Goal: Transaction & Acquisition: Subscribe to service/newsletter

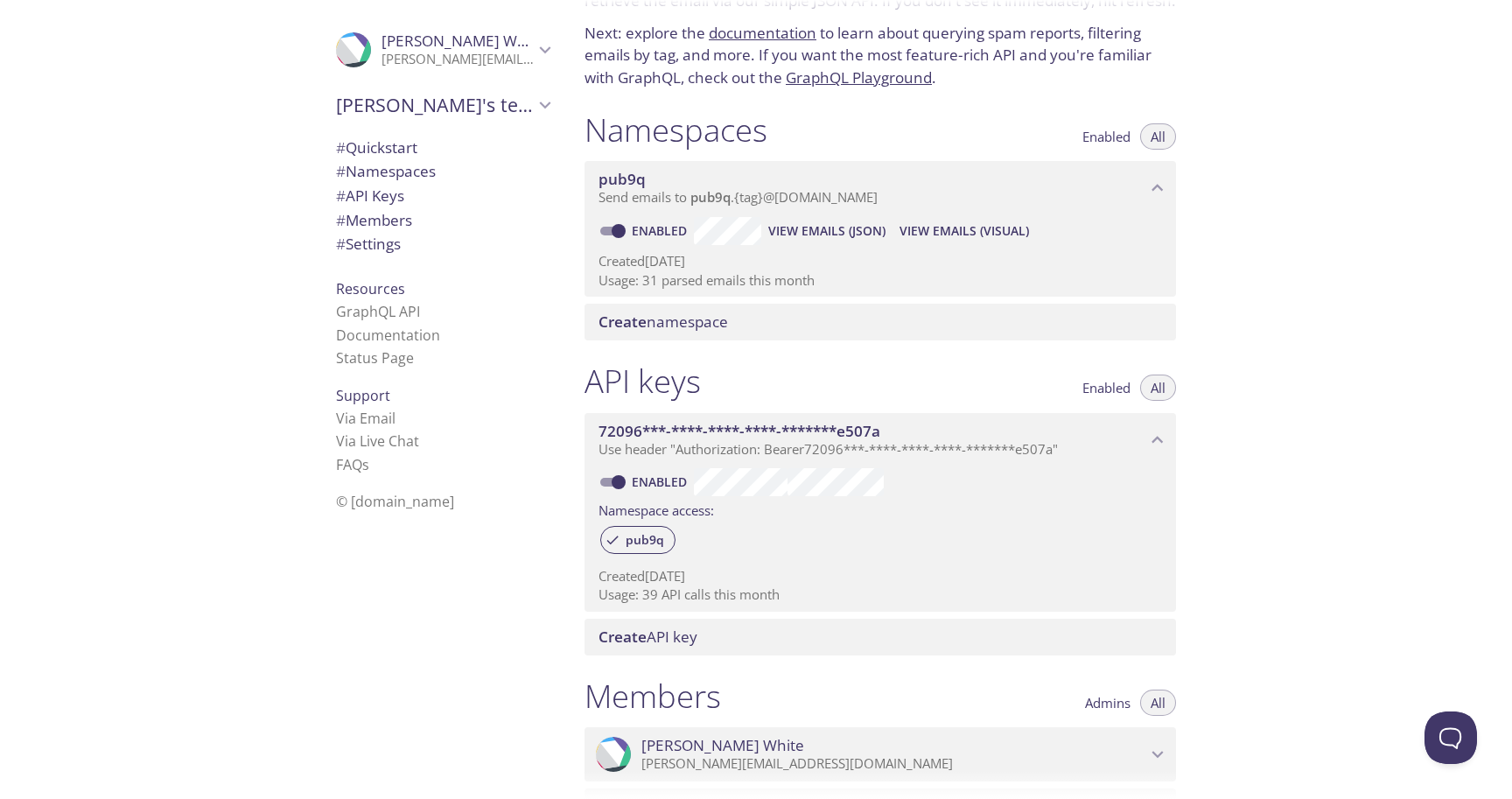
scroll to position [105, 0]
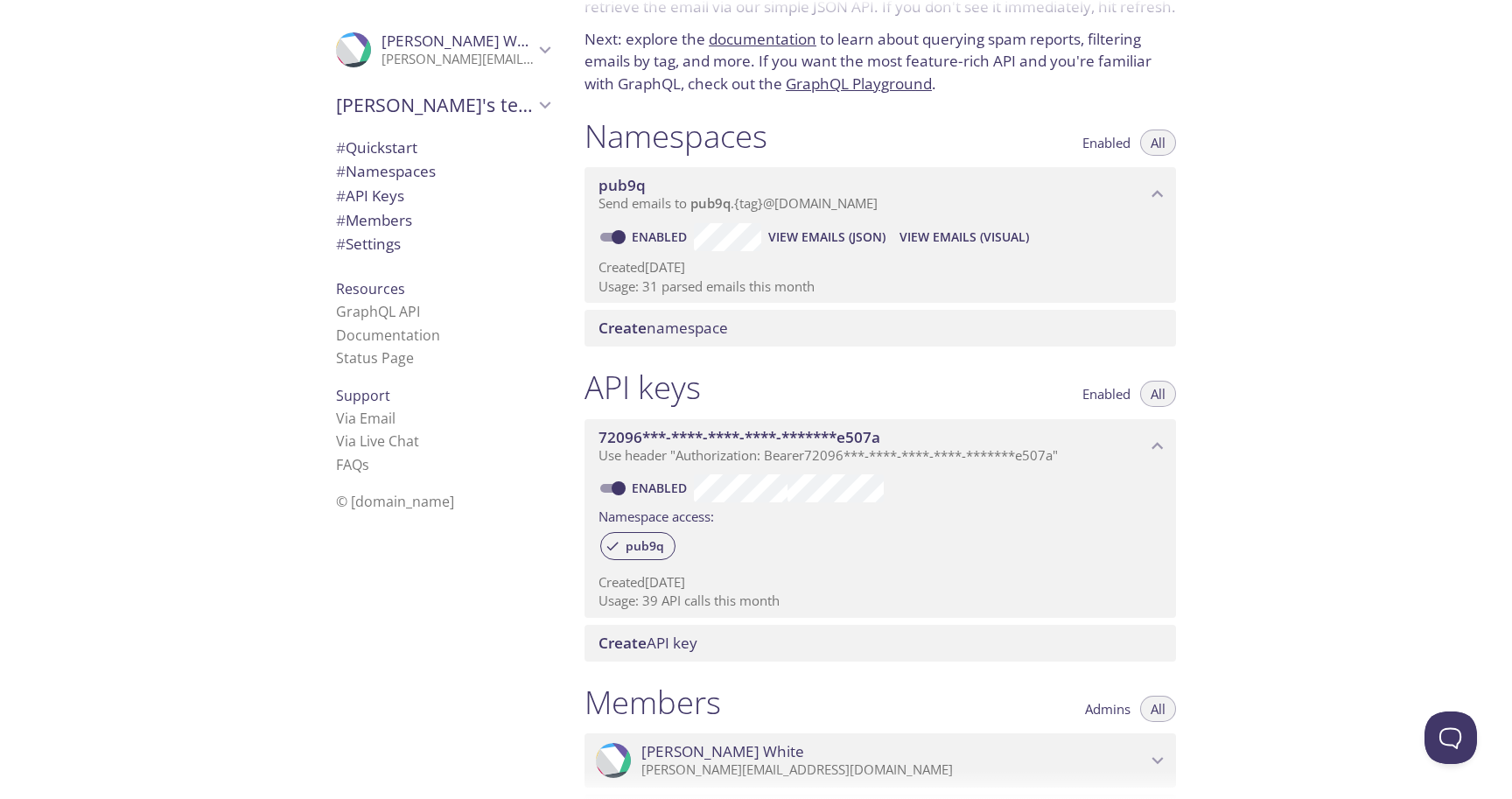
click at [1159, 442] on icon "72096***-****-****-****-*******e507a API key" at bounding box center [1158, 445] width 11 height 7
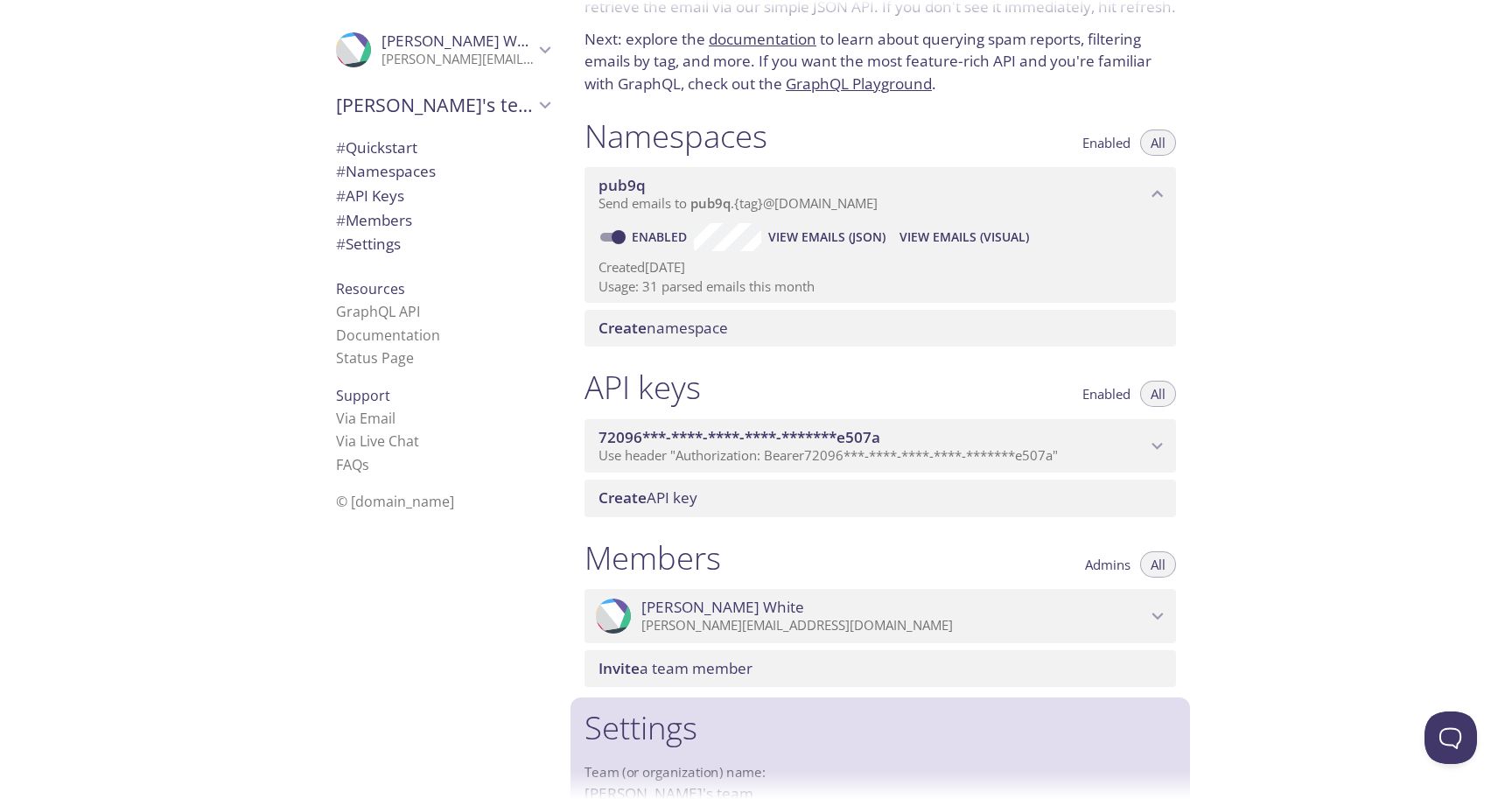
click at [1159, 436] on icon "72096***-****-****-****-*******e507a API key" at bounding box center [1158, 446] width 22 height 22
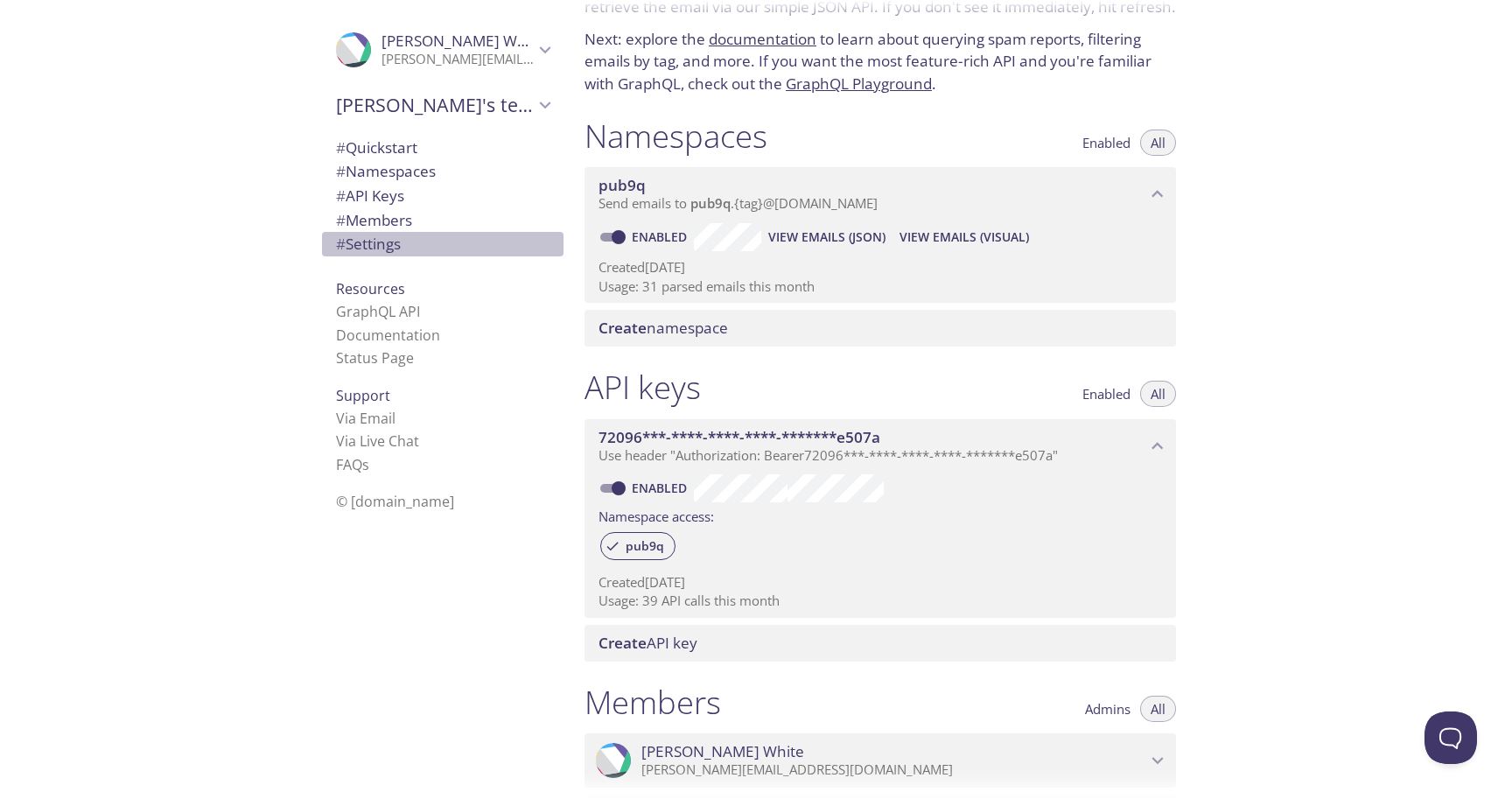
click at [354, 241] on span "# Settings" at bounding box center [368, 244] width 64 height 21
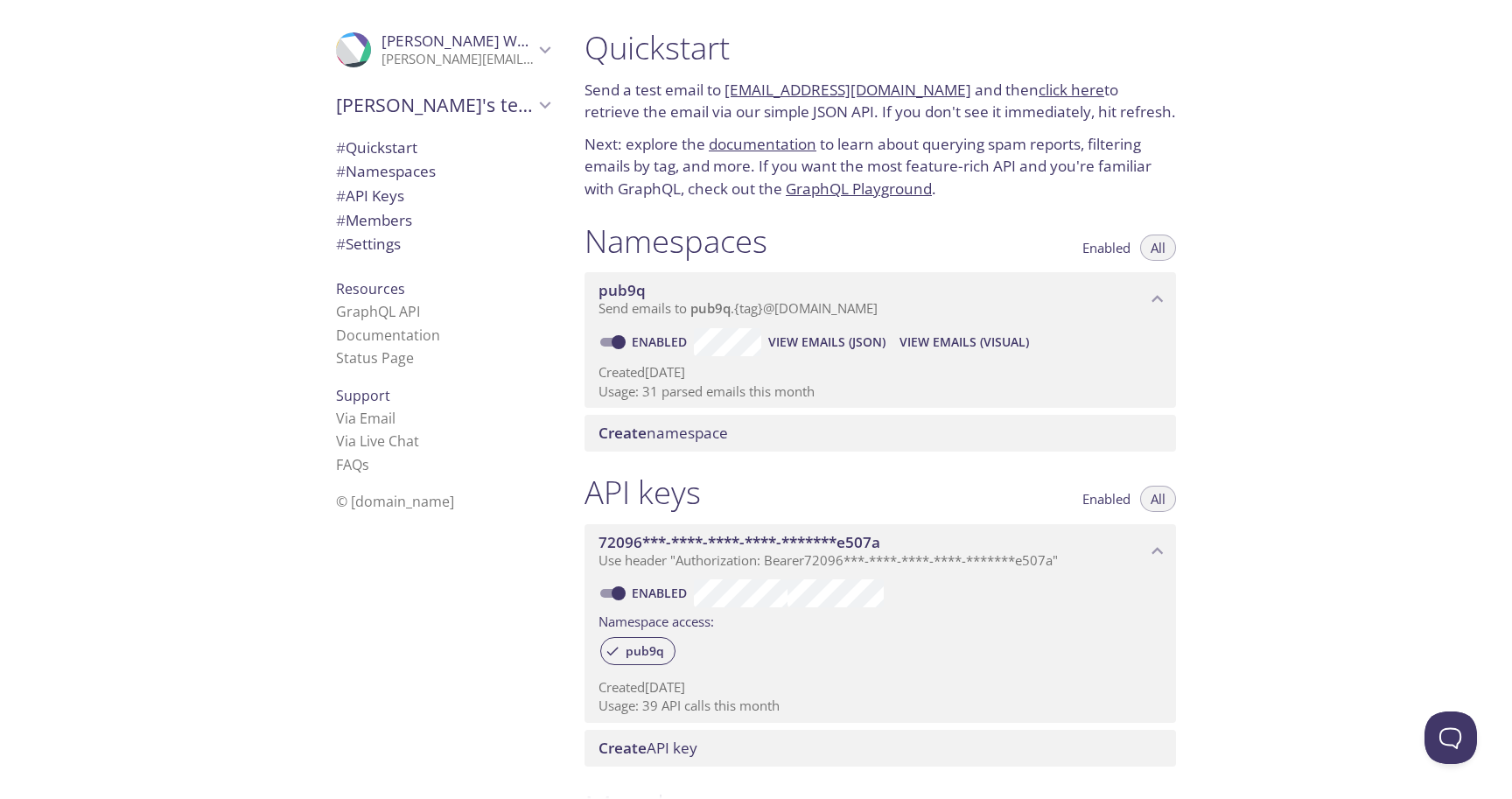
scroll to position [0, 0]
click at [382, 234] on span "# Settings" at bounding box center [368, 244] width 64 height 21
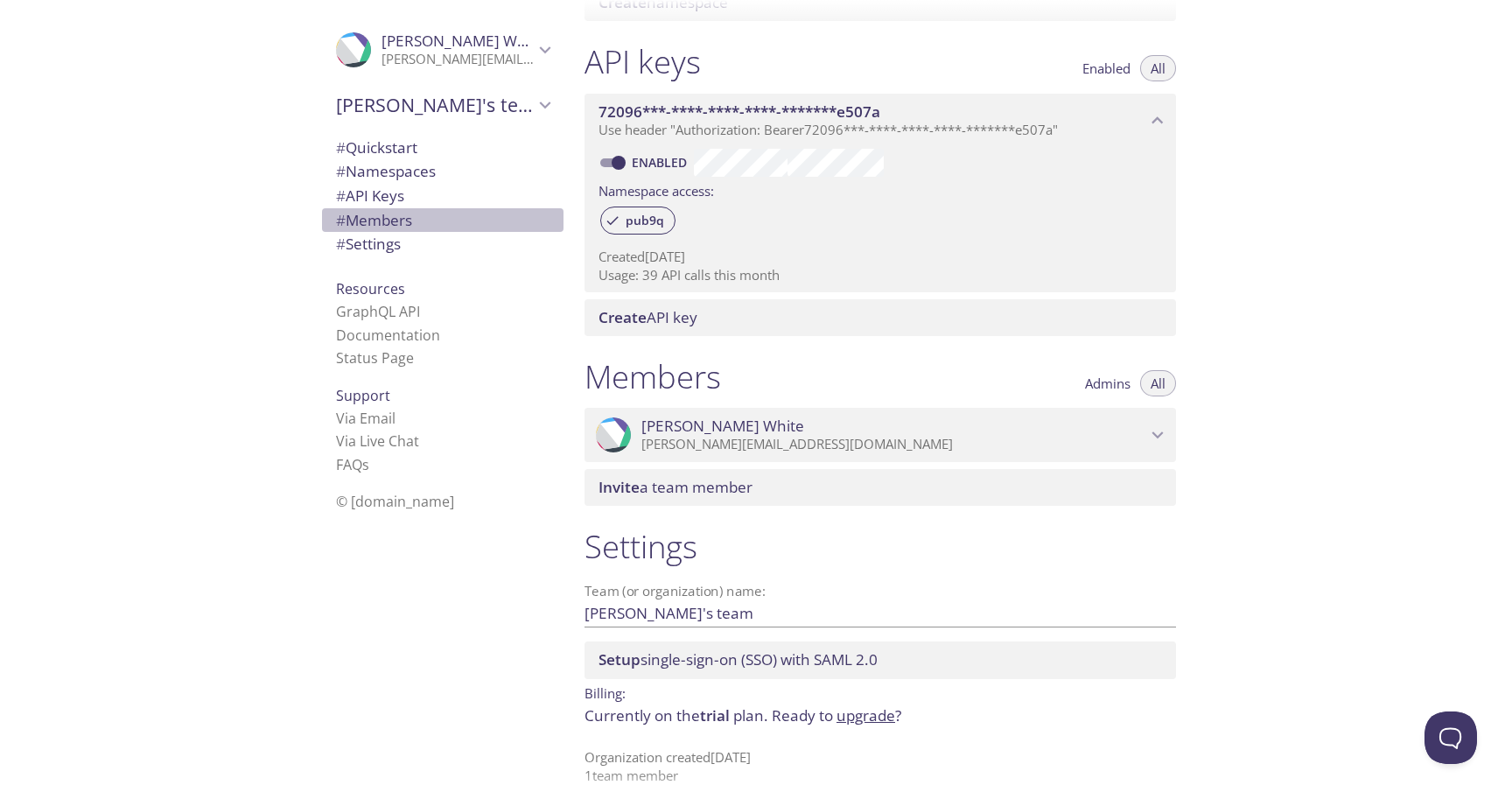
click at [384, 210] on span "# Members" at bounding box center [374, 221] width 76 height 21
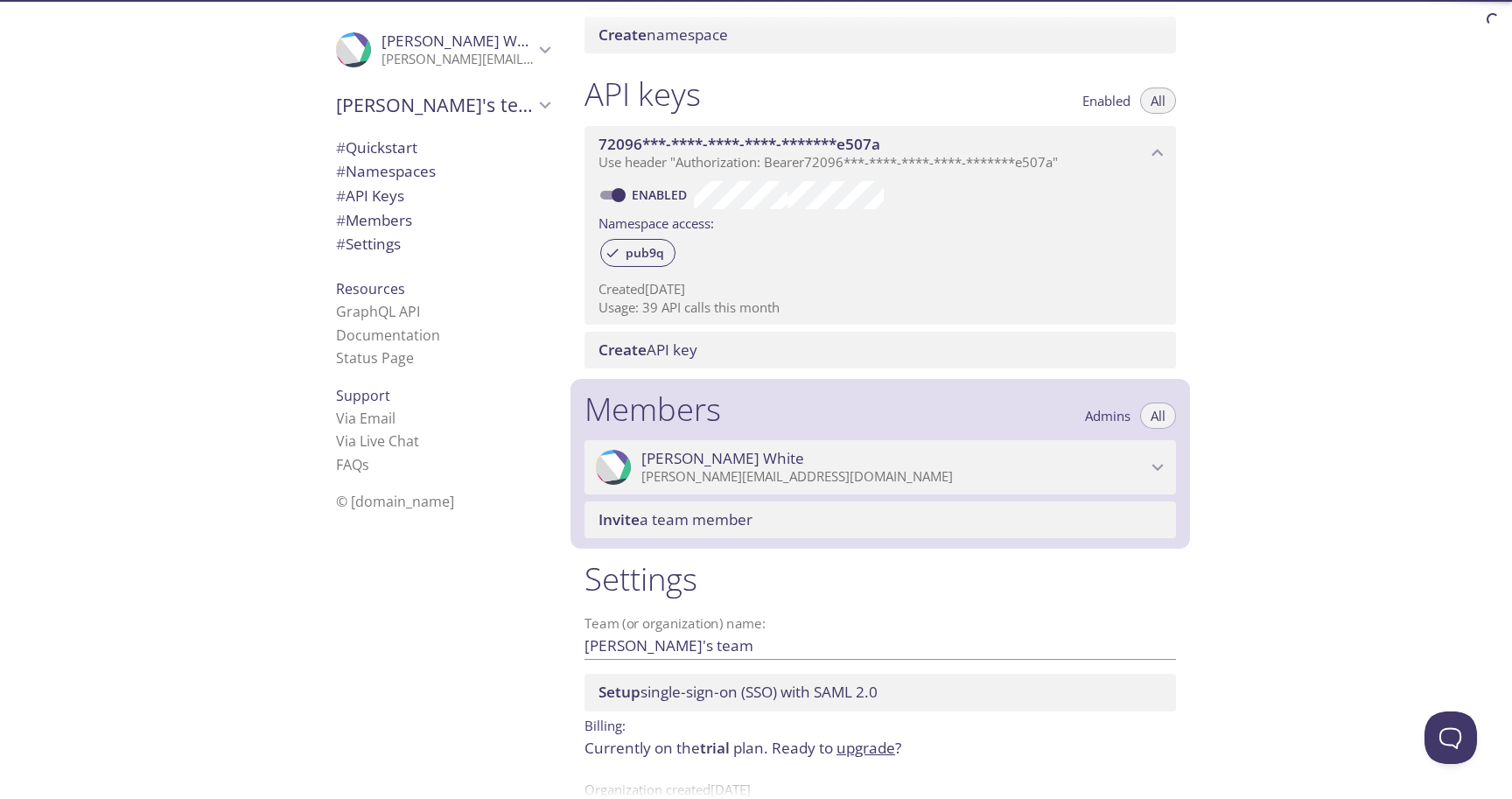
click at [388, 191] on span "# API Keys" at bounding box center [370, 196] width 68 height 21
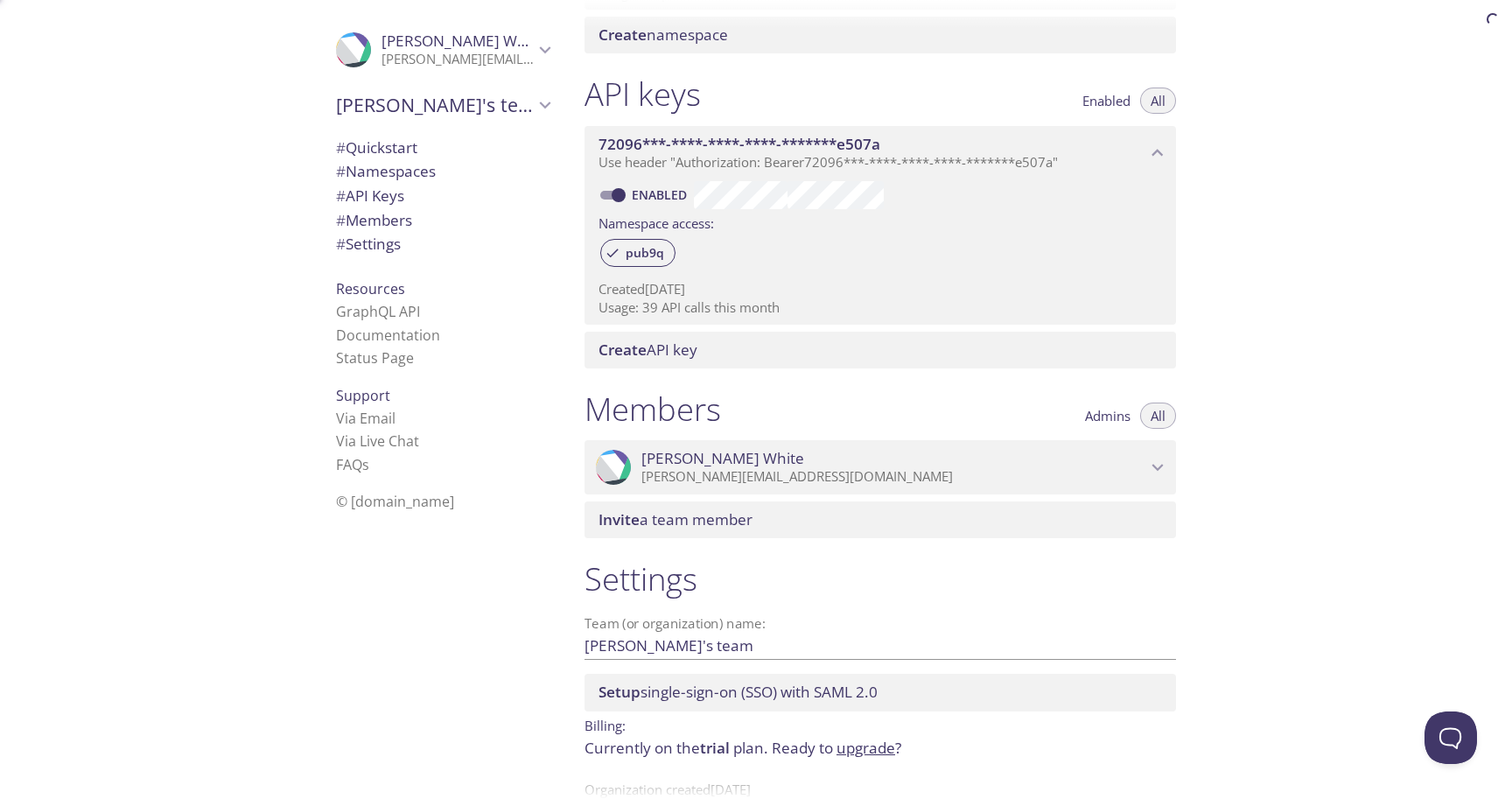
scroll to position [87, 0]
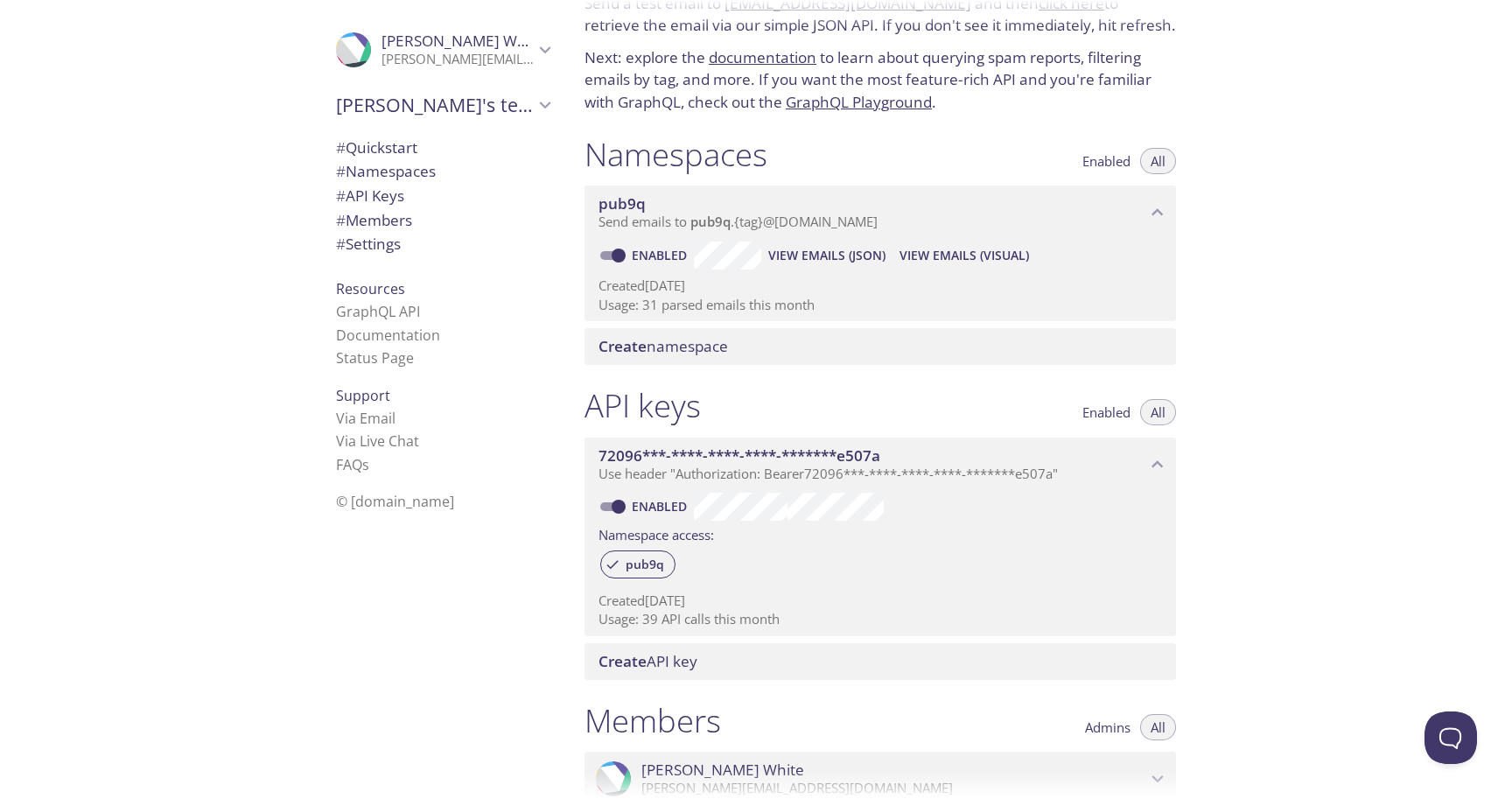
click at [389, 169] on span "# Namespaces" at bounding box center [386, 171] width 100 height 21
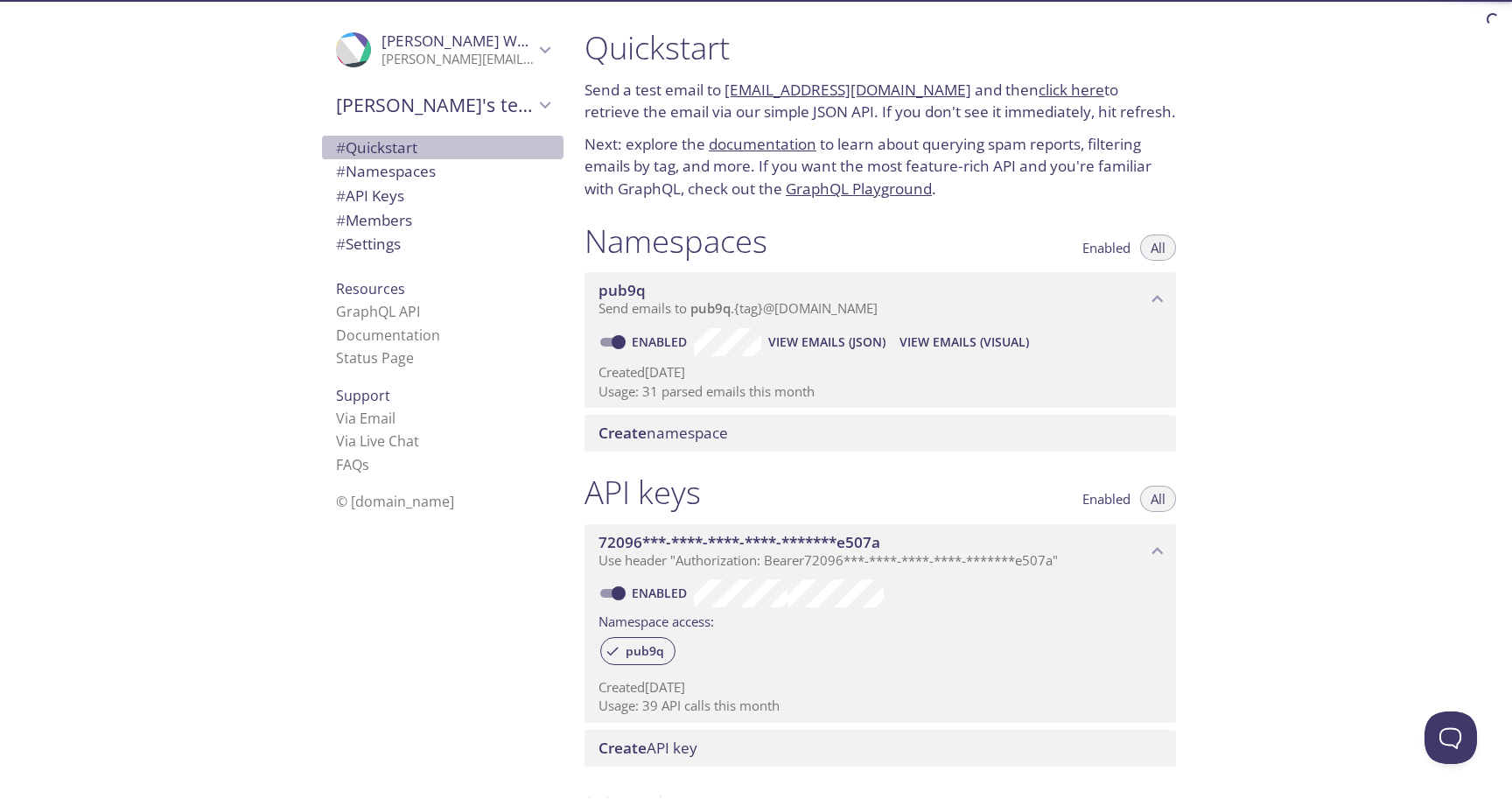
click at [392, 149] on span "# Quickstart" at bounding box center [377, 148] width 81 height 21
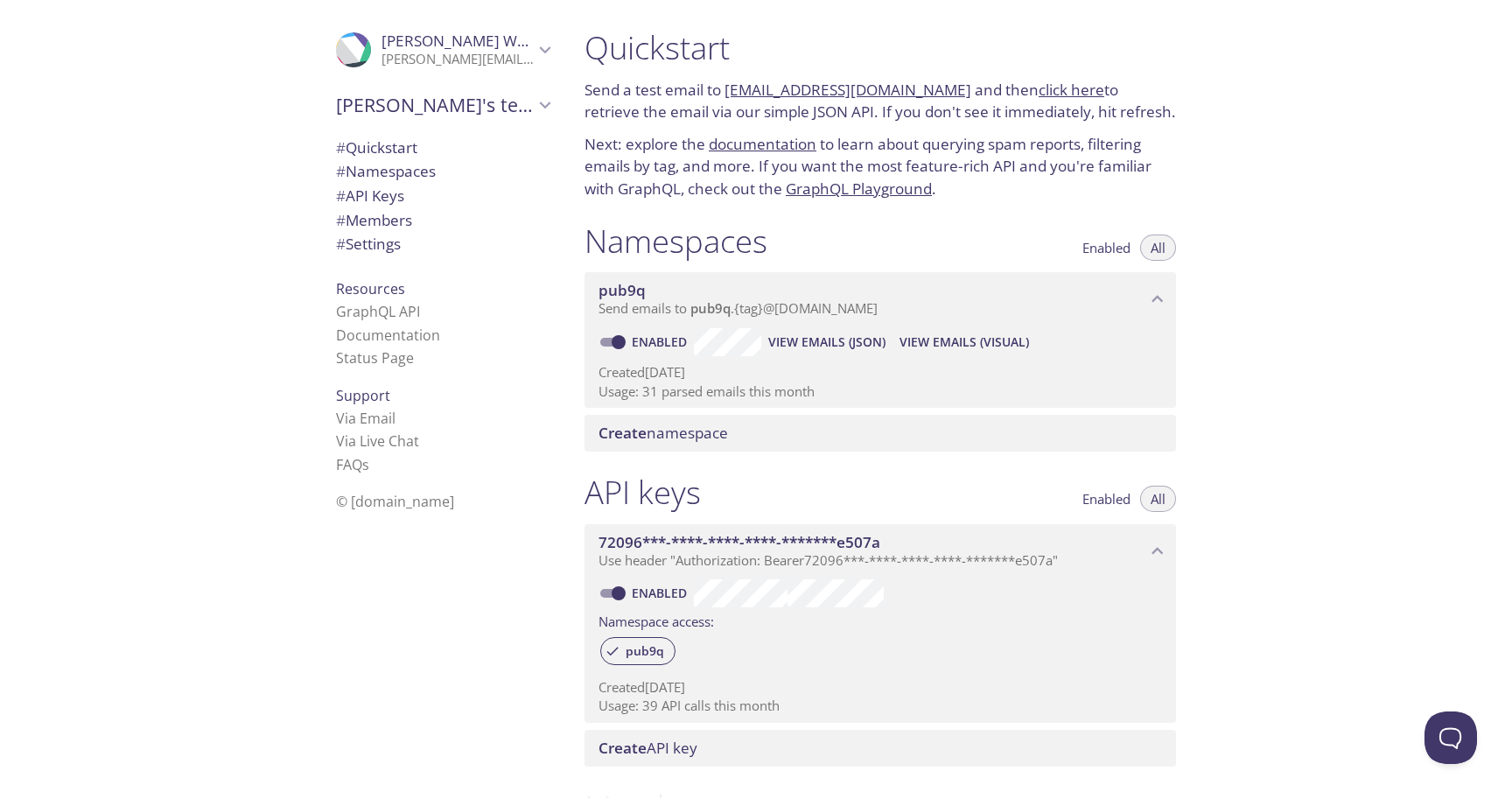
click at [539, 107] on icon "Damien's team" at bounding box center [545, 105] width 22 height 22
click at [489, 50] on span "Damien White" at bounding box center [457, 41] width 152 height 20
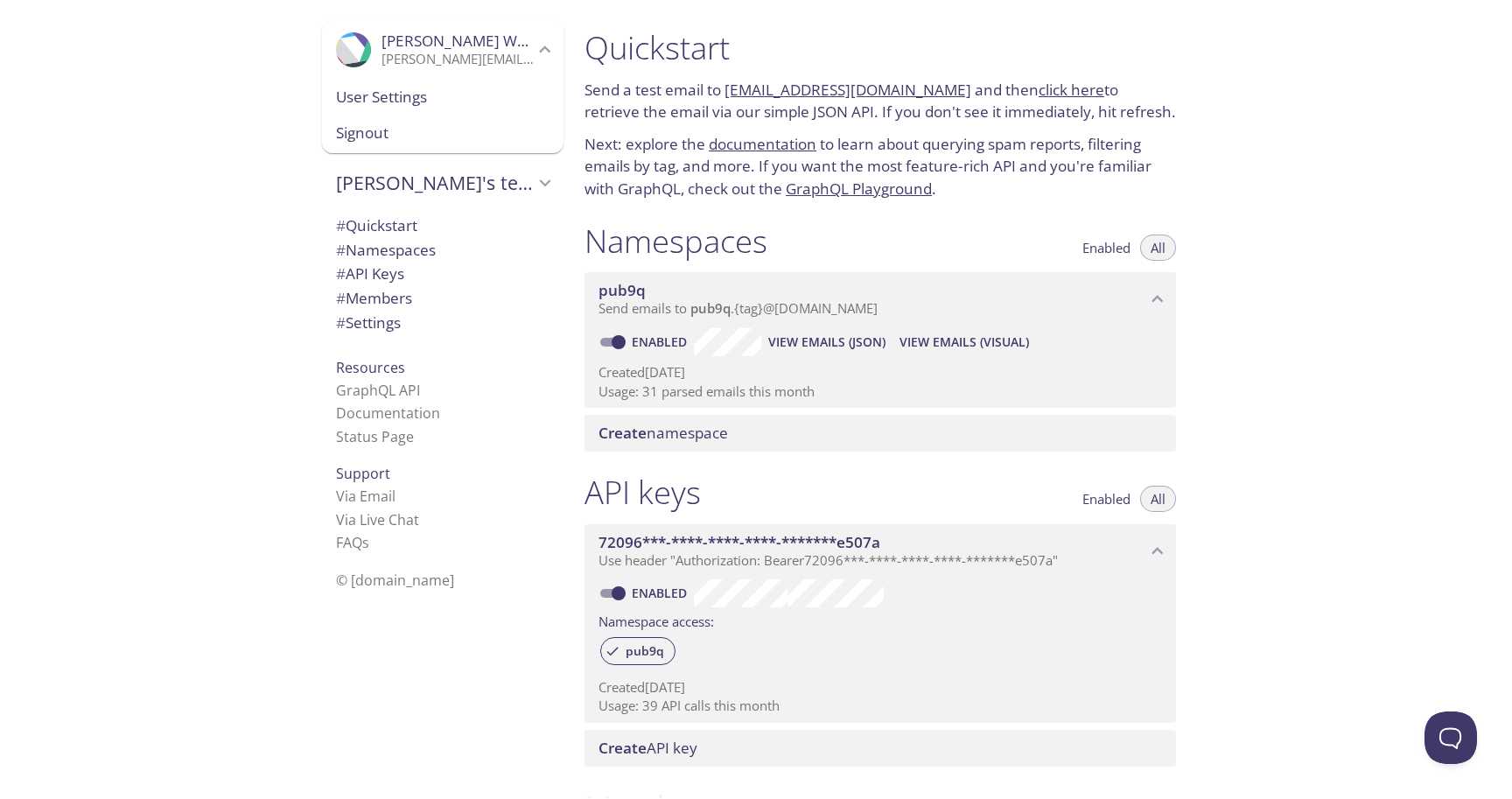
click at [478, 93] on span "User Settings" at bounding box center [443, 97] width 213 height 22
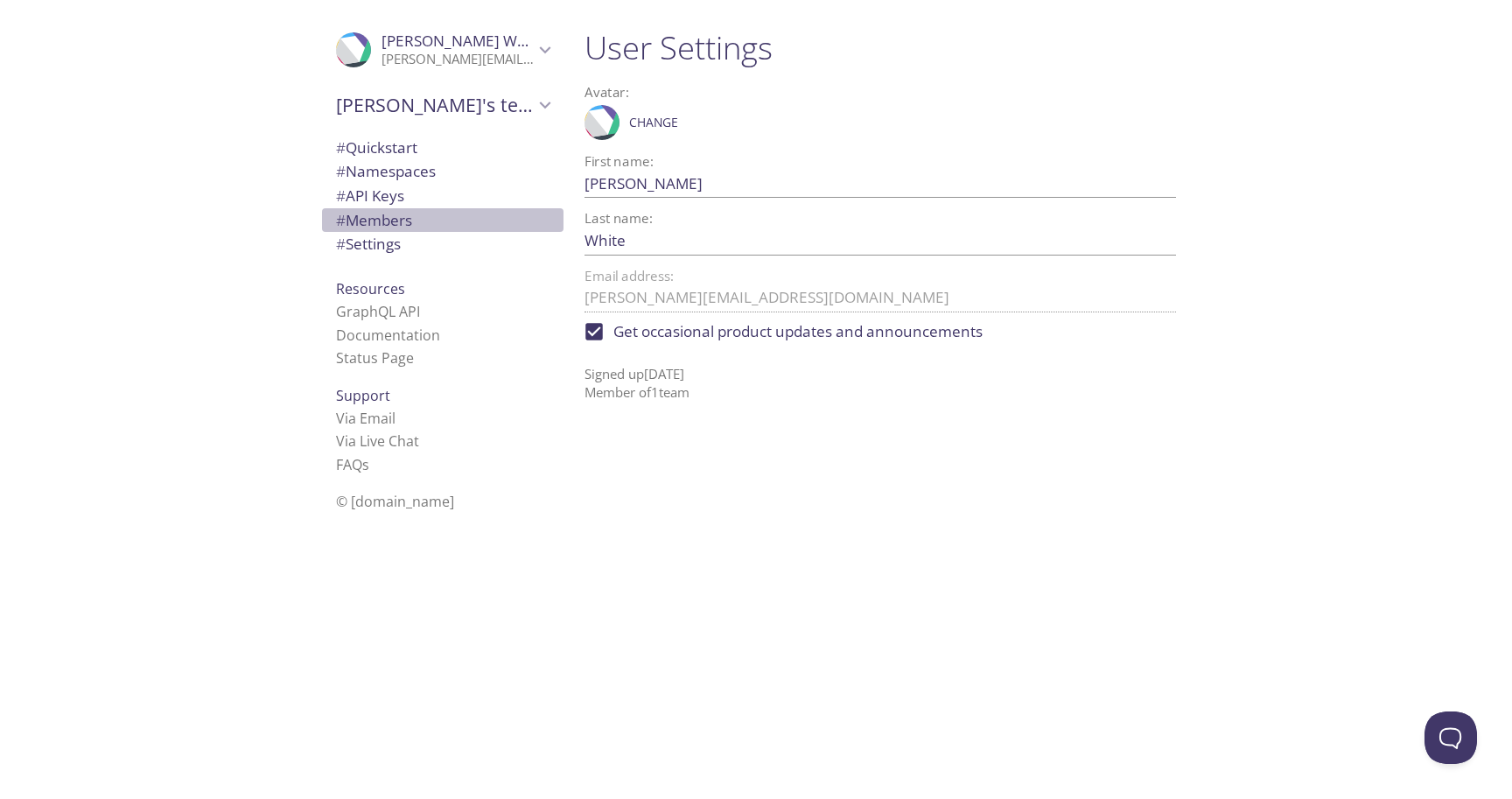
click at [393, 218] on span "# Members" at bounding box center [374, 221] width 76 height 21
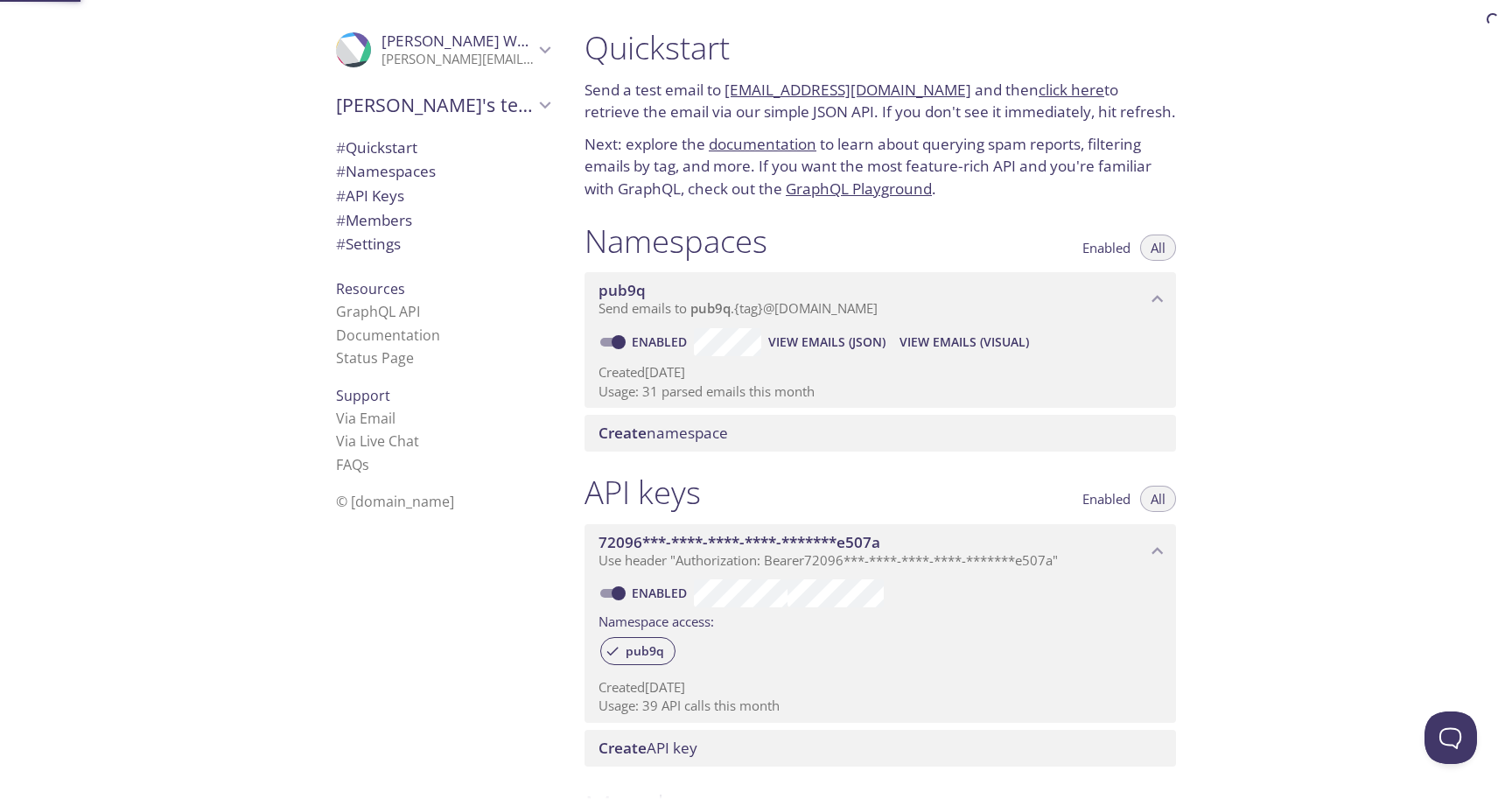
scroll to position [431, 0]
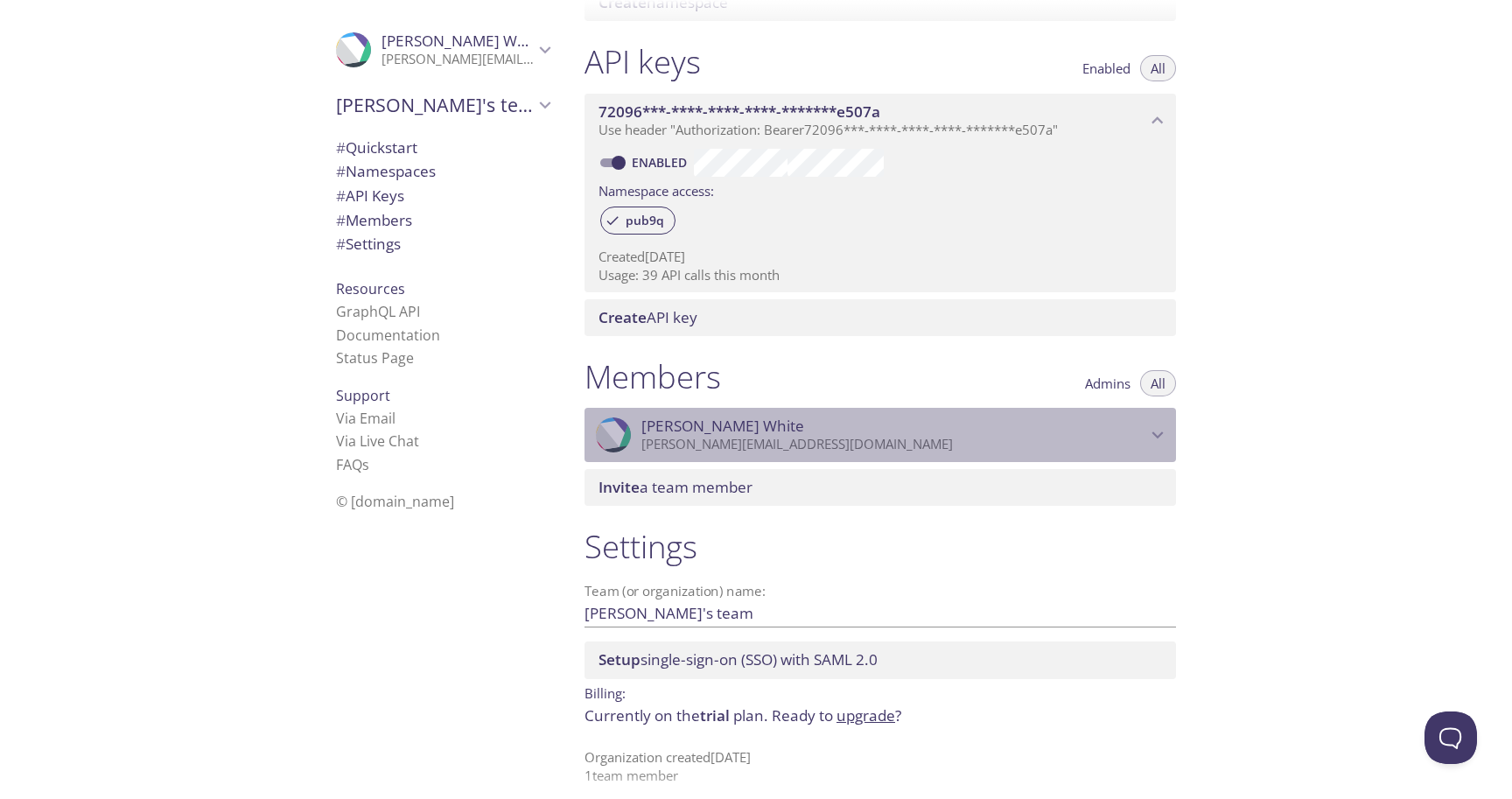
click at [1157, 423] on icon "Damien White" at bounding box center [1158, 435] width 22 height 22
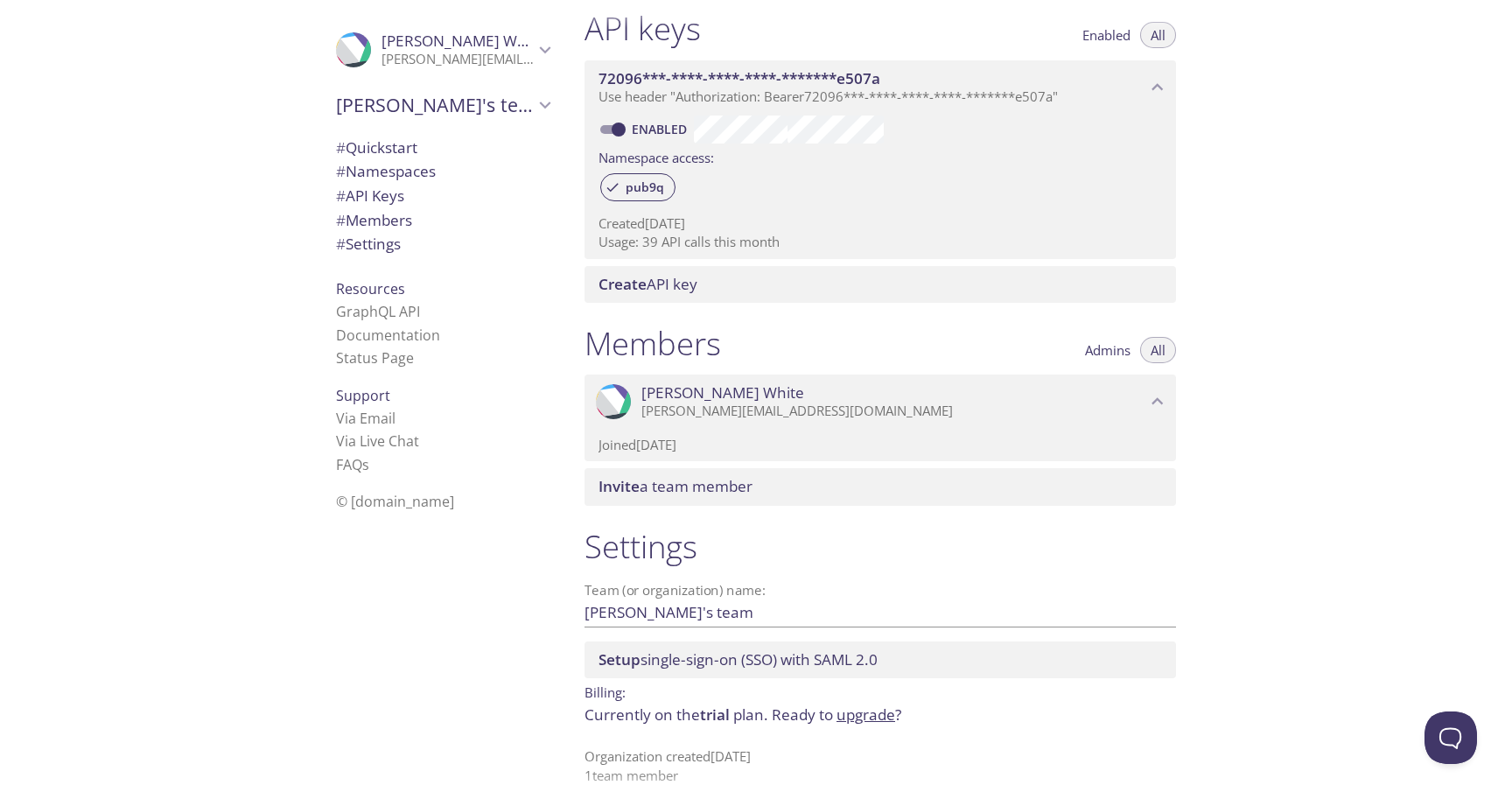
scroll to position [463, 0]
click at [712, 707] on span "trial" at bounding box center [715, 716] width 30 height 21
click at [859, 706] on link "upgrade" at bounding box center [865, 716] width 59 height 21
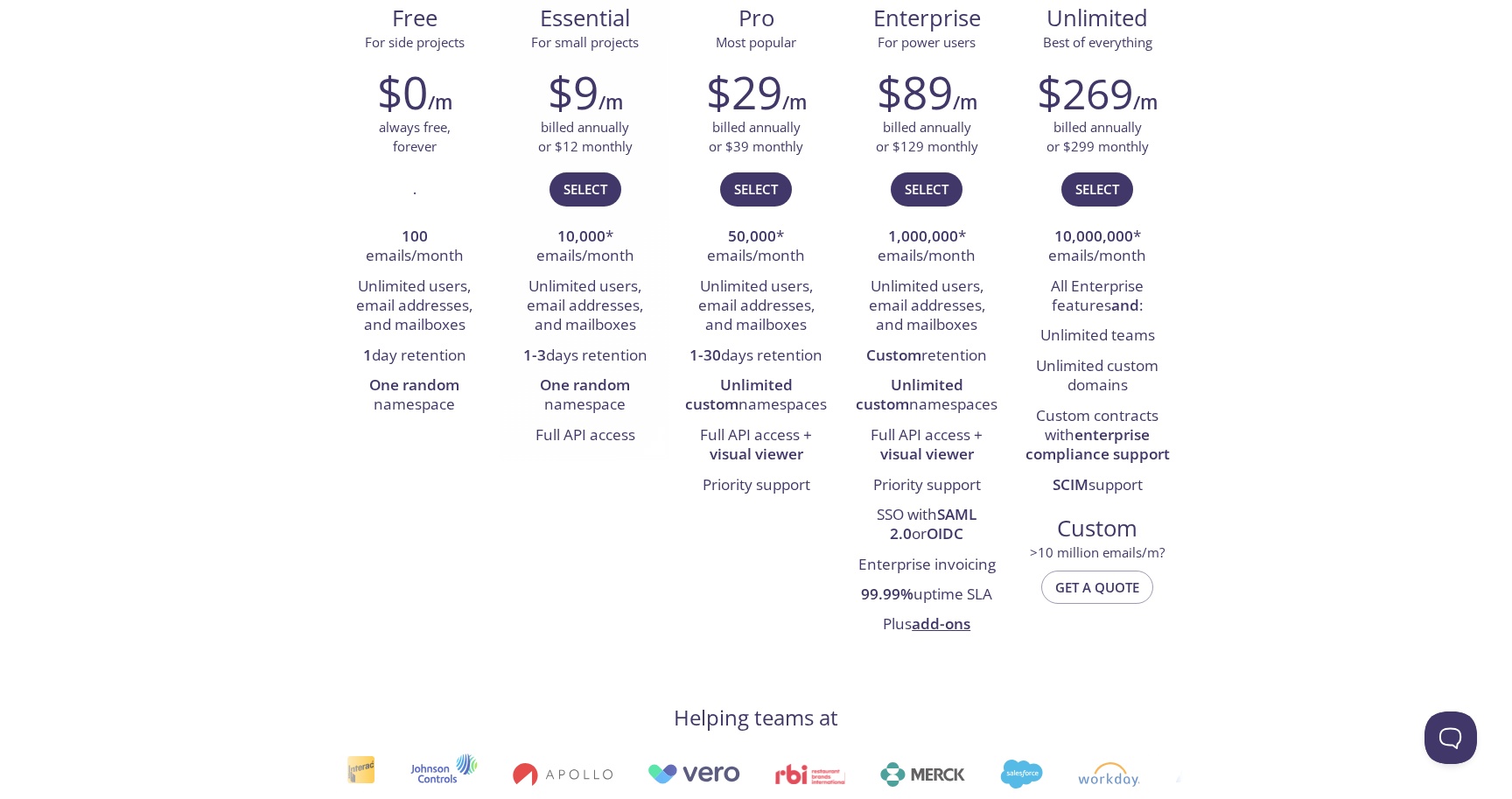
scroll to position [290, 0]
click at [598, 186] on span "Select" at bounding box center [585, 187] width 44 height 22
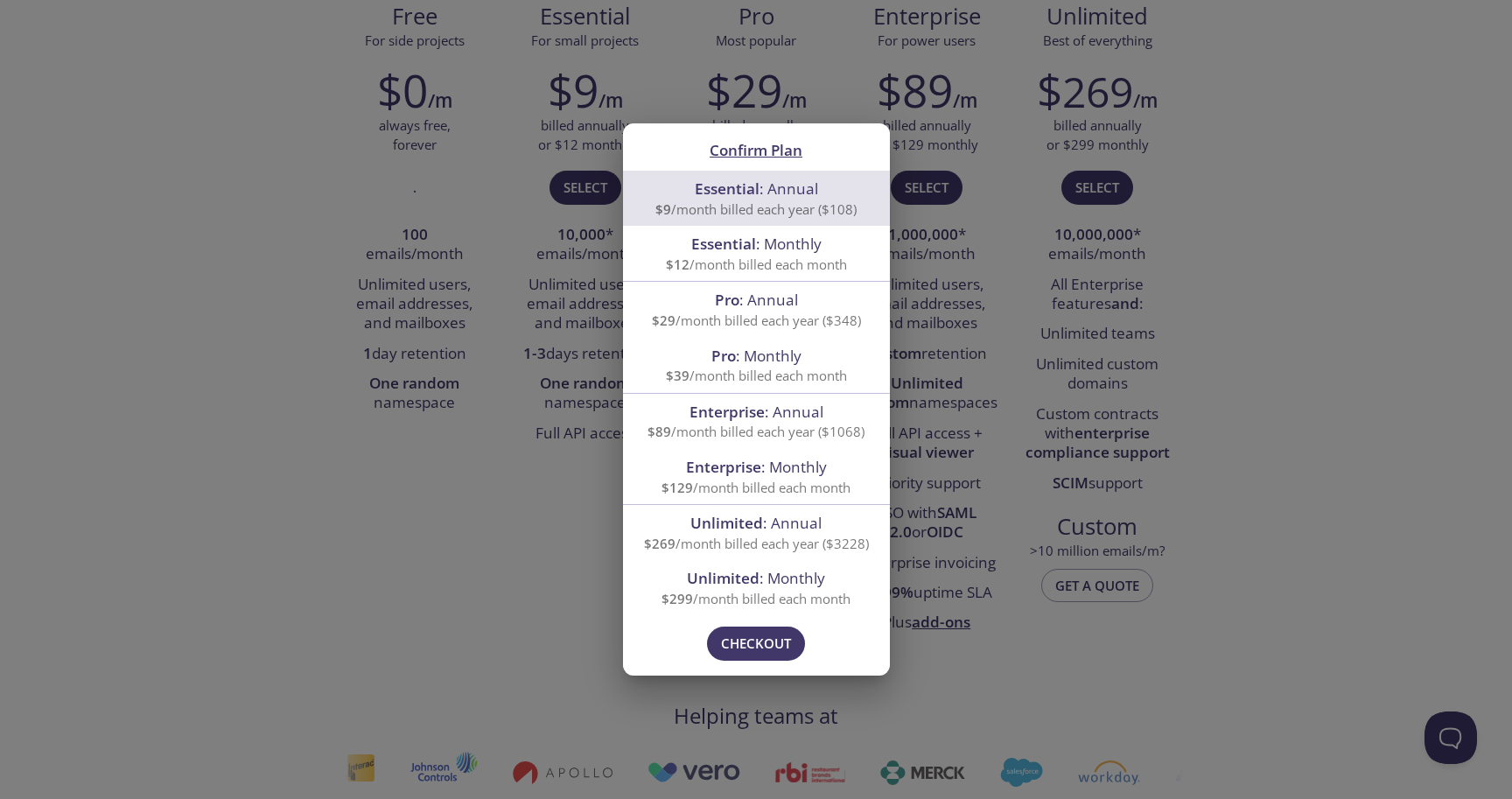
click at [575, 499] on div "Confirm Plan Essential : Annual $9 /month billed each year ($108) Essential : M…" at bounding box center [756, 399] width 1512 height 799
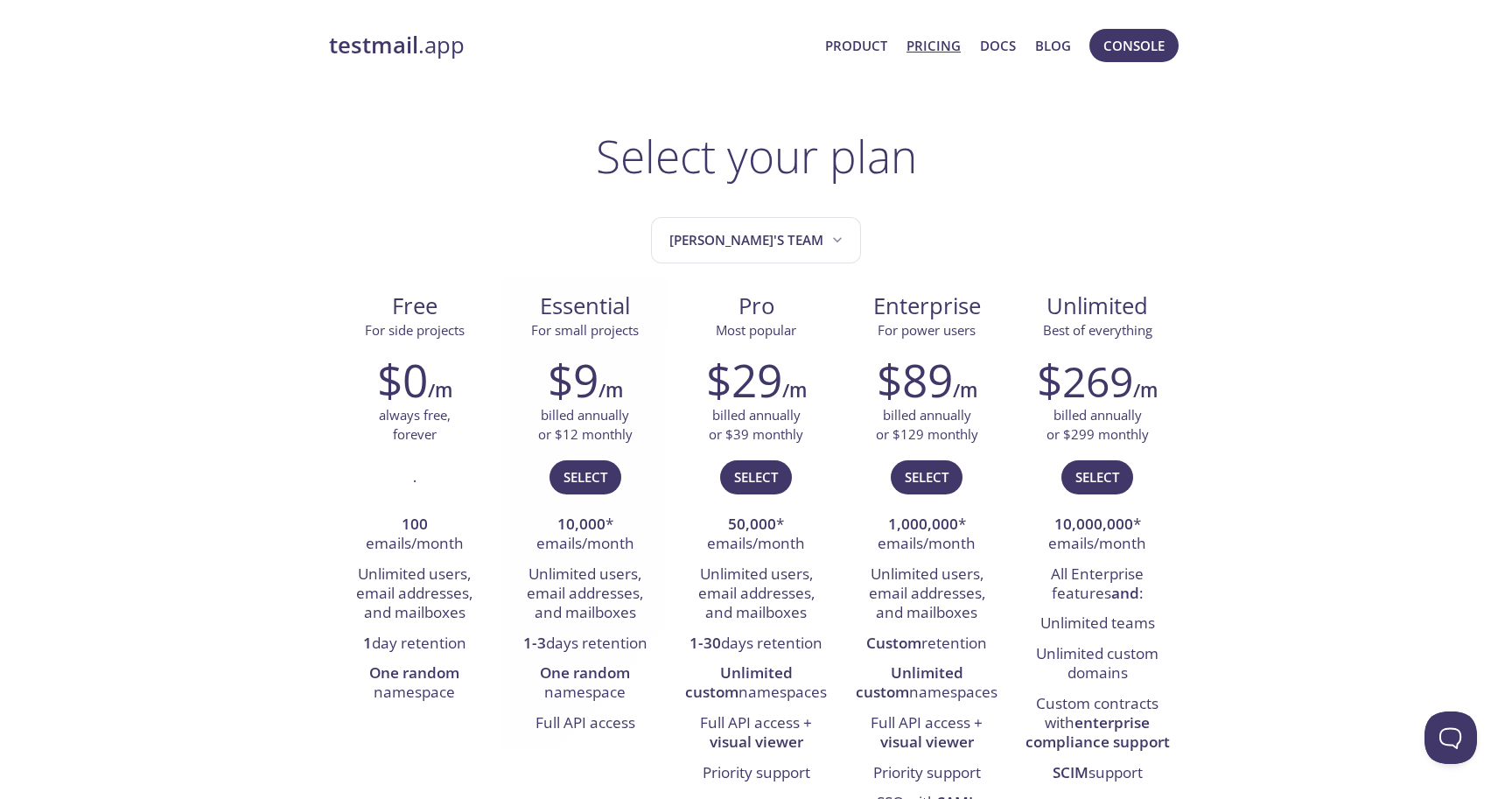
scroll to position [0, 0]
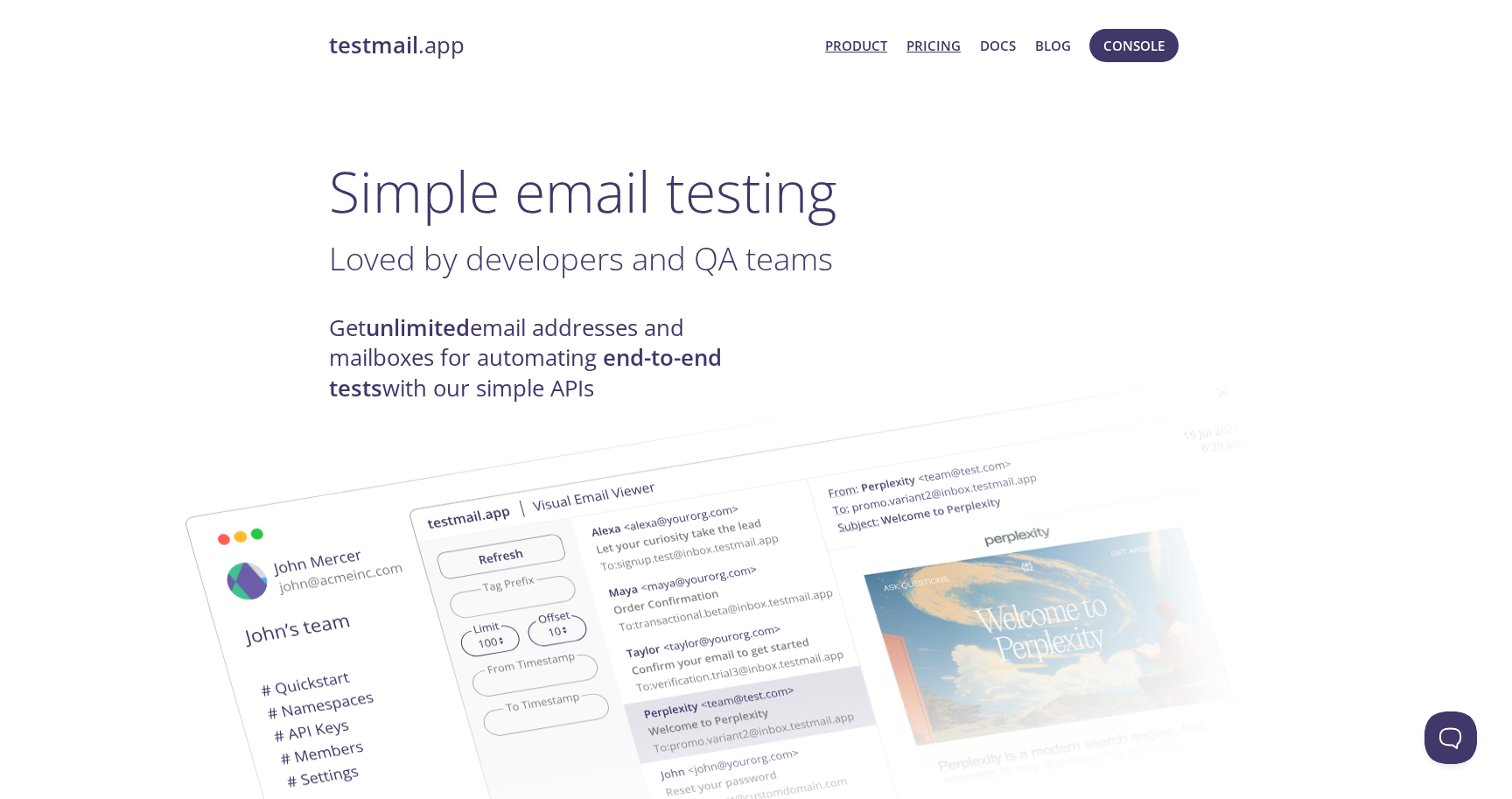
click at [929, 52] on link "Pricing" at bounding box center [934, 46] width 54 height 22
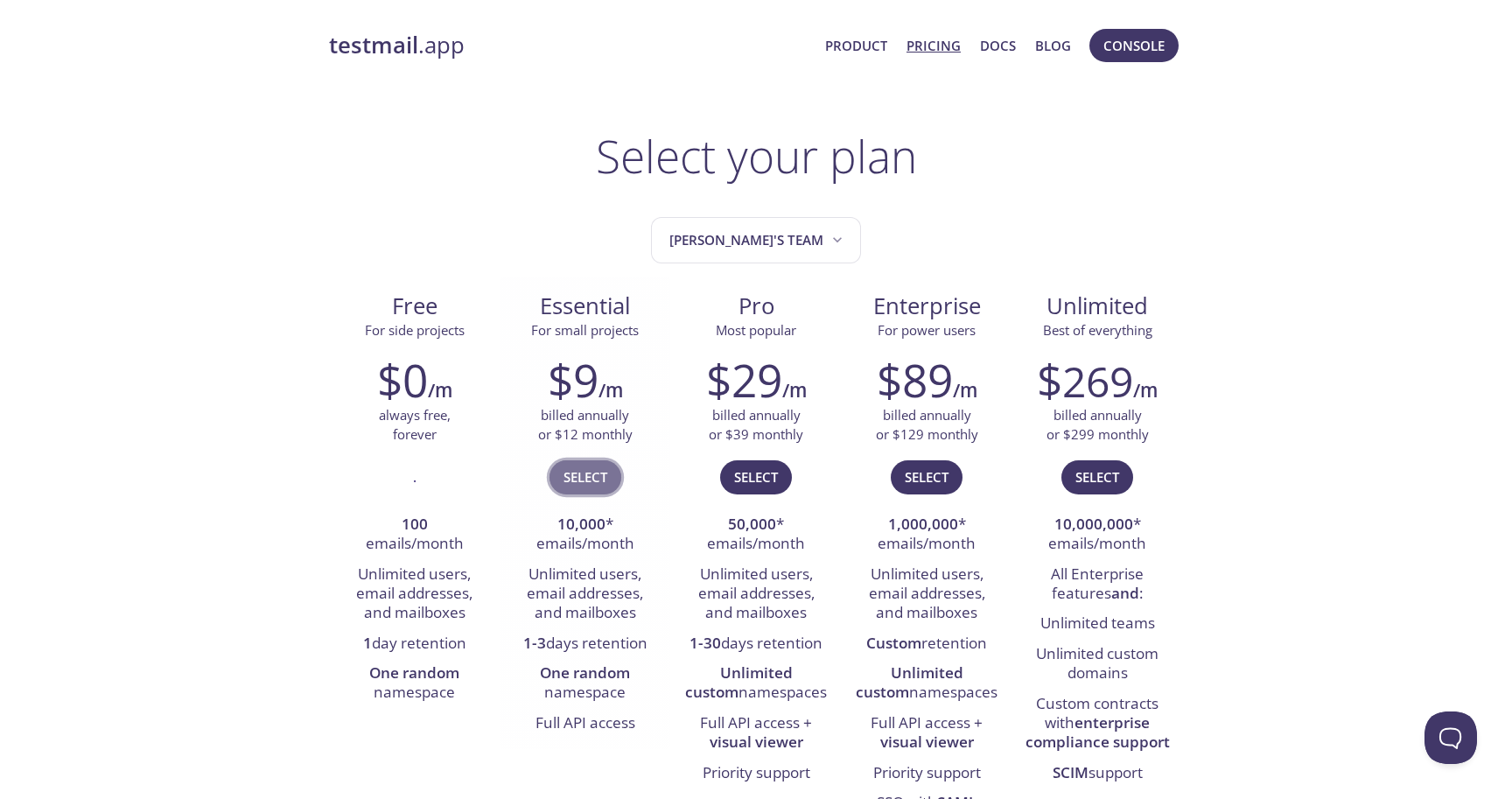
click at [561, 478] on button "Select" at bounding box center [585, 478] width 72 height 34
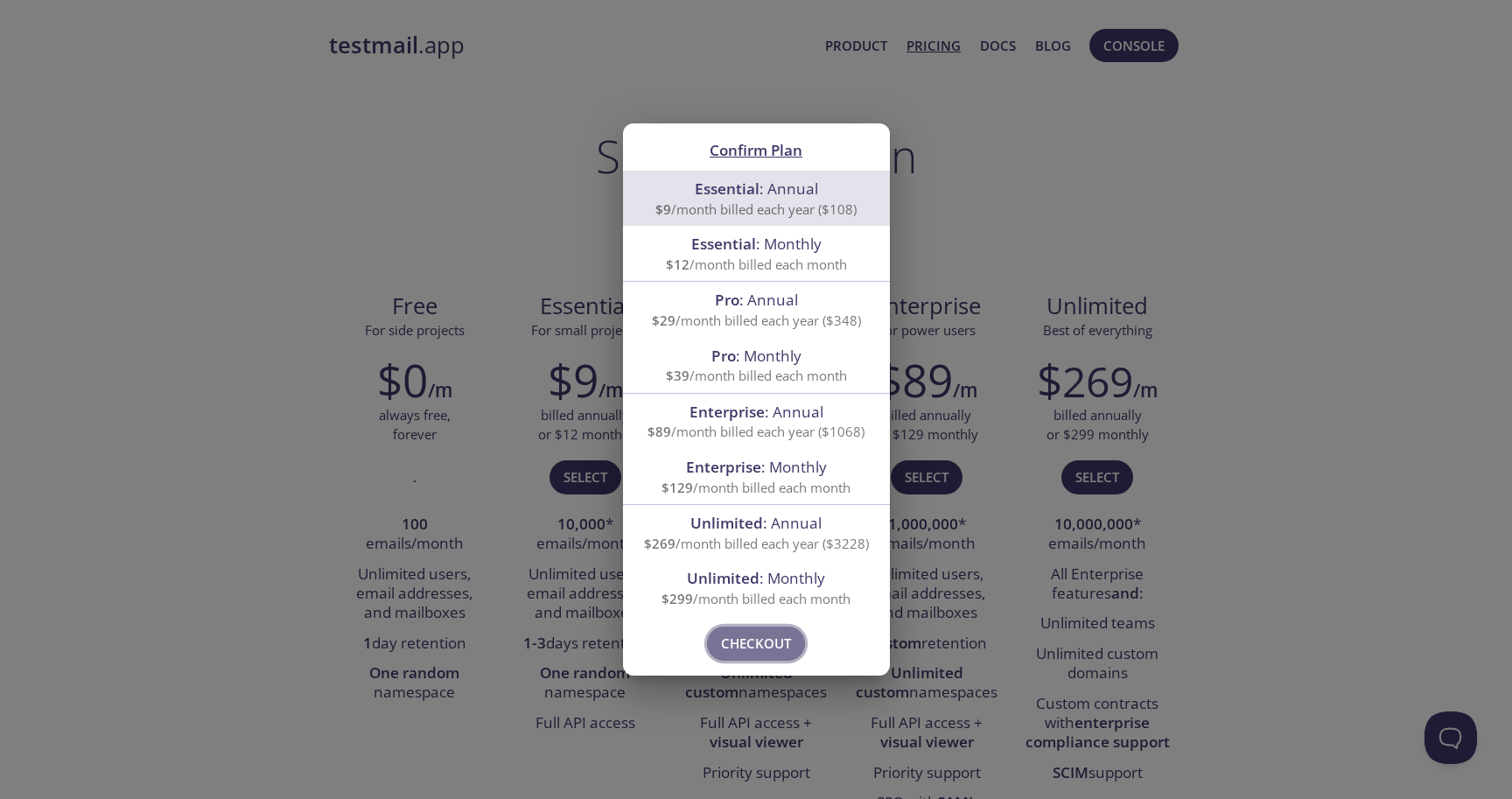
click at [763, 639] on span "Checkout" at bounding box center [756, 643] width 70 height 22
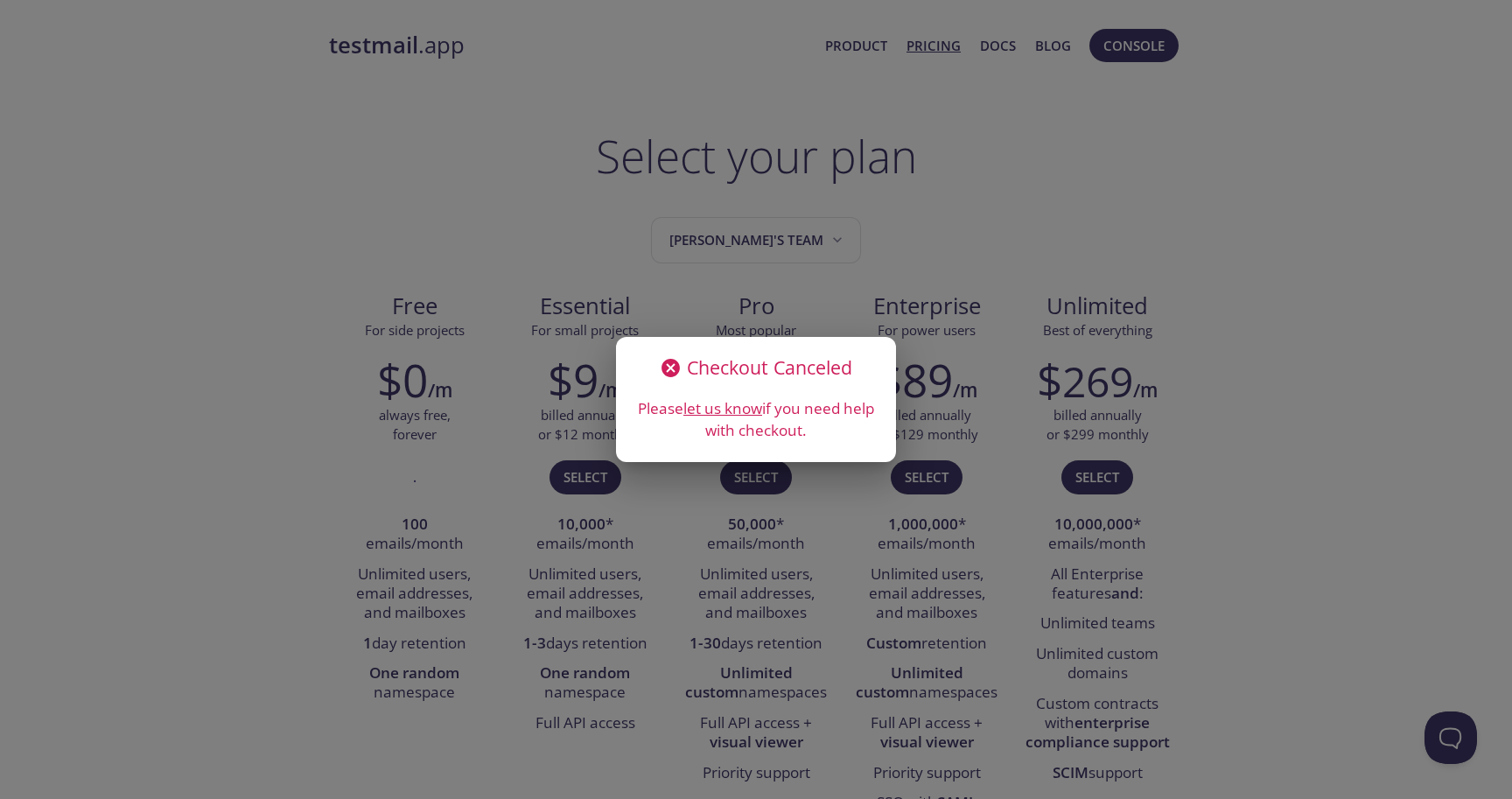
click at [884, 249] on div "Checkout Canceled Please let us know if you need help with checkout." at bounding box center [756, 399] width 1512 height 799
